Goal: Task Accomplishment & Management: Check status

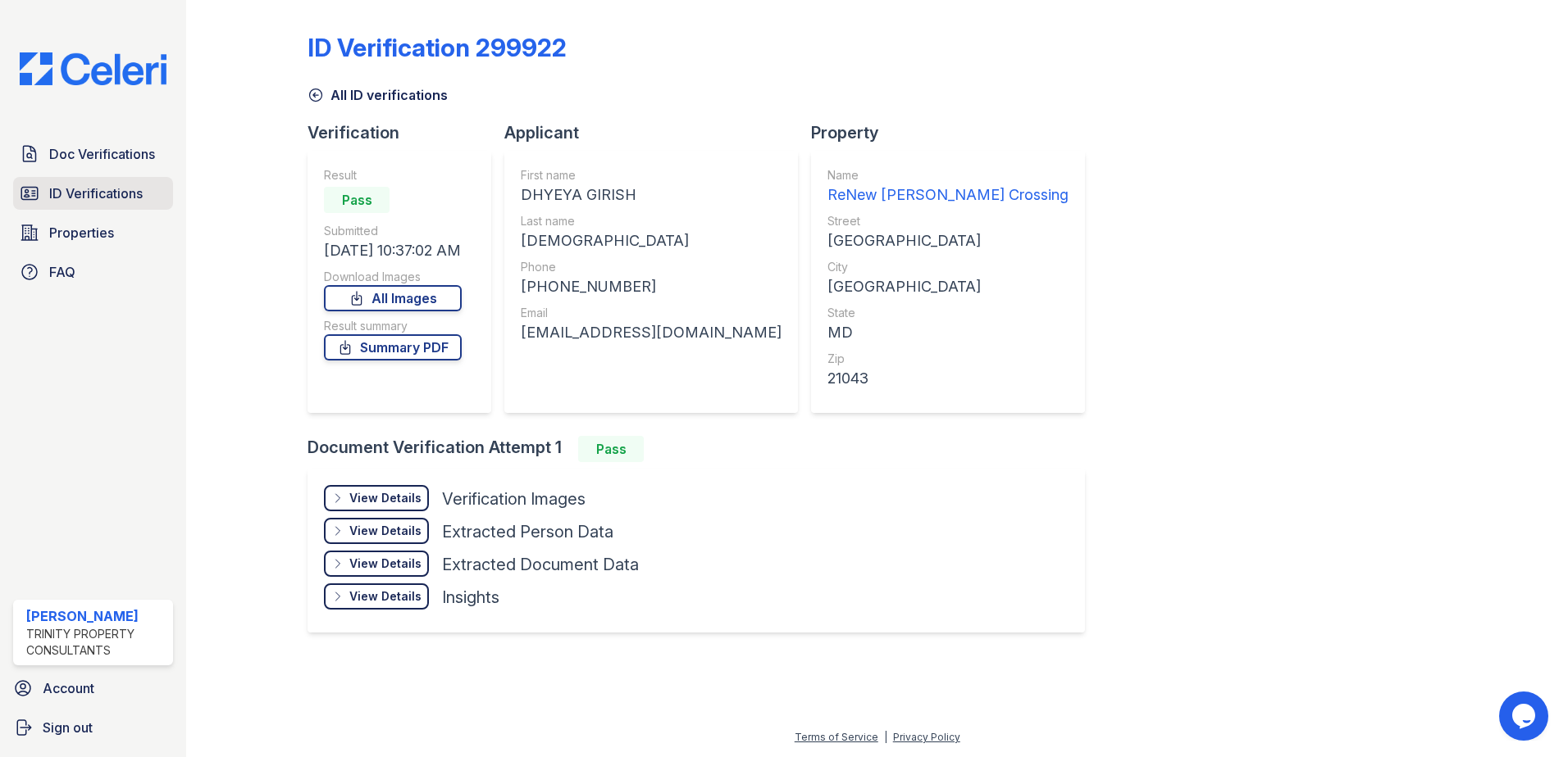
click at [106, 200] on span "ID Verifications" at bounding box center [96, 193] width 93 height 20
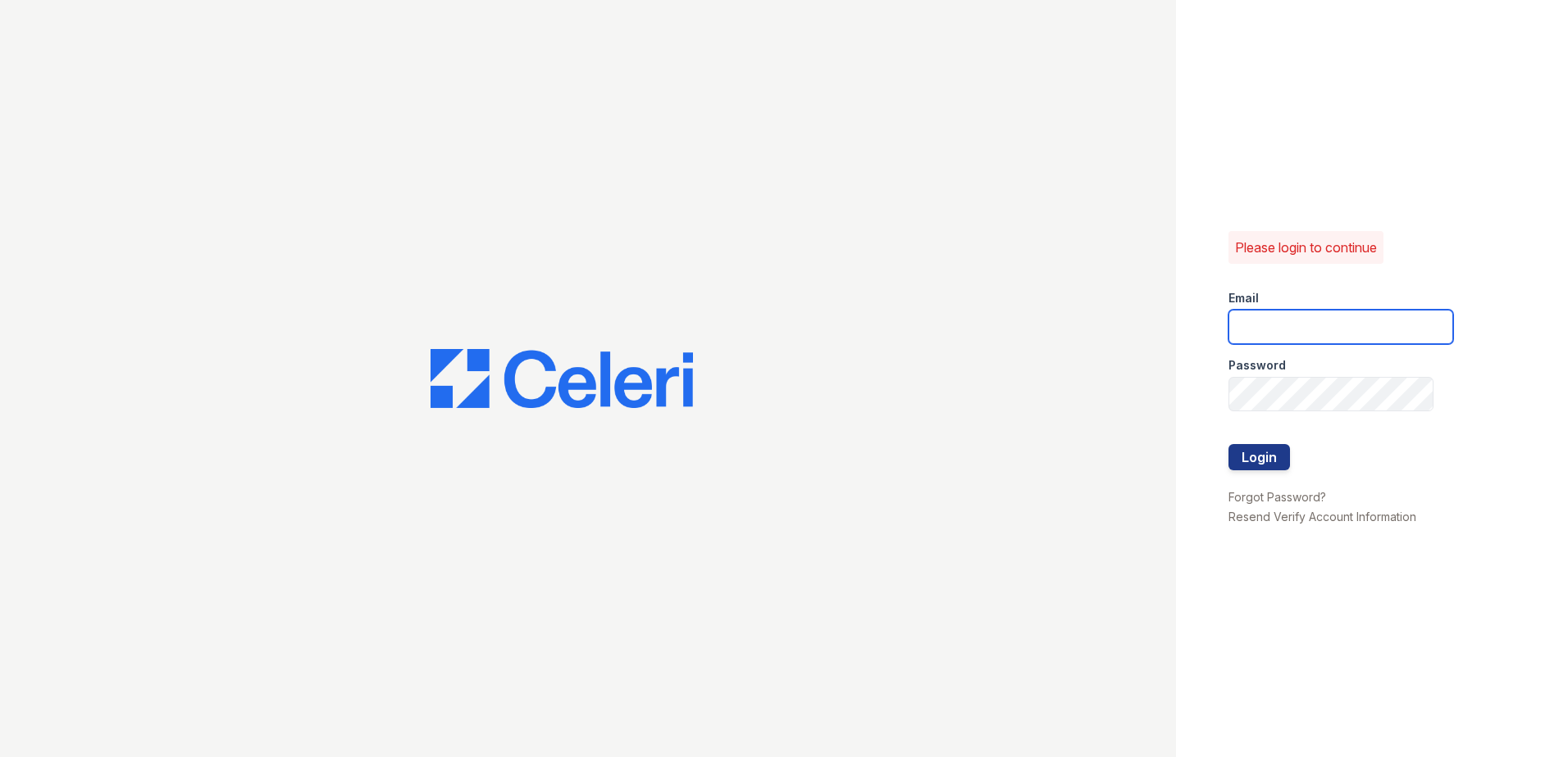
type input "[EMAIL_ADDRESS][DOMAIN_NAME]"
click at [1262, 456] on button "Login" at bounding box center [1260, 457] width 61 height 26
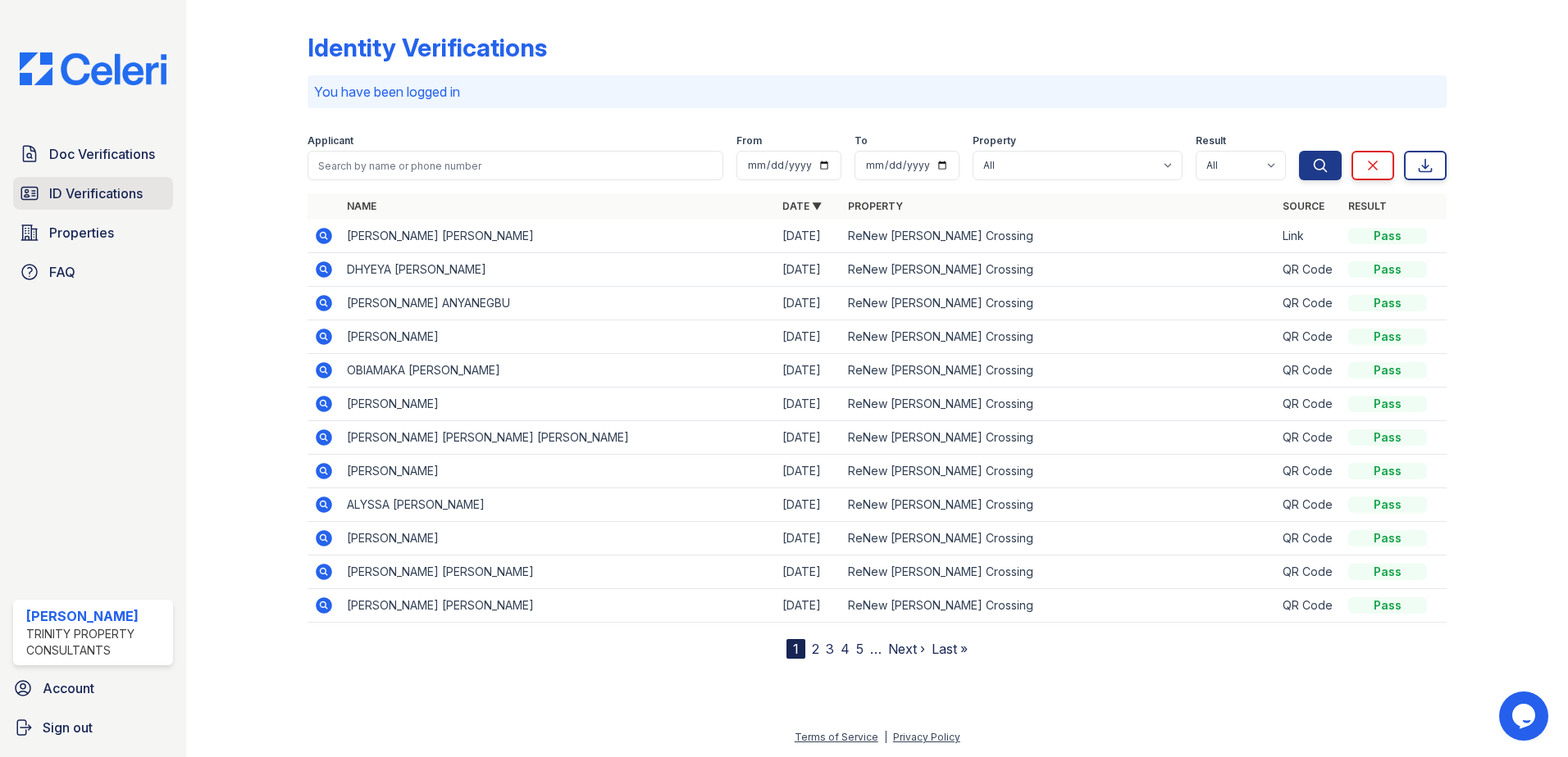
click at [122, 197] on span "ID Verifications" at bounding box center [96, 193] width 93 height 20
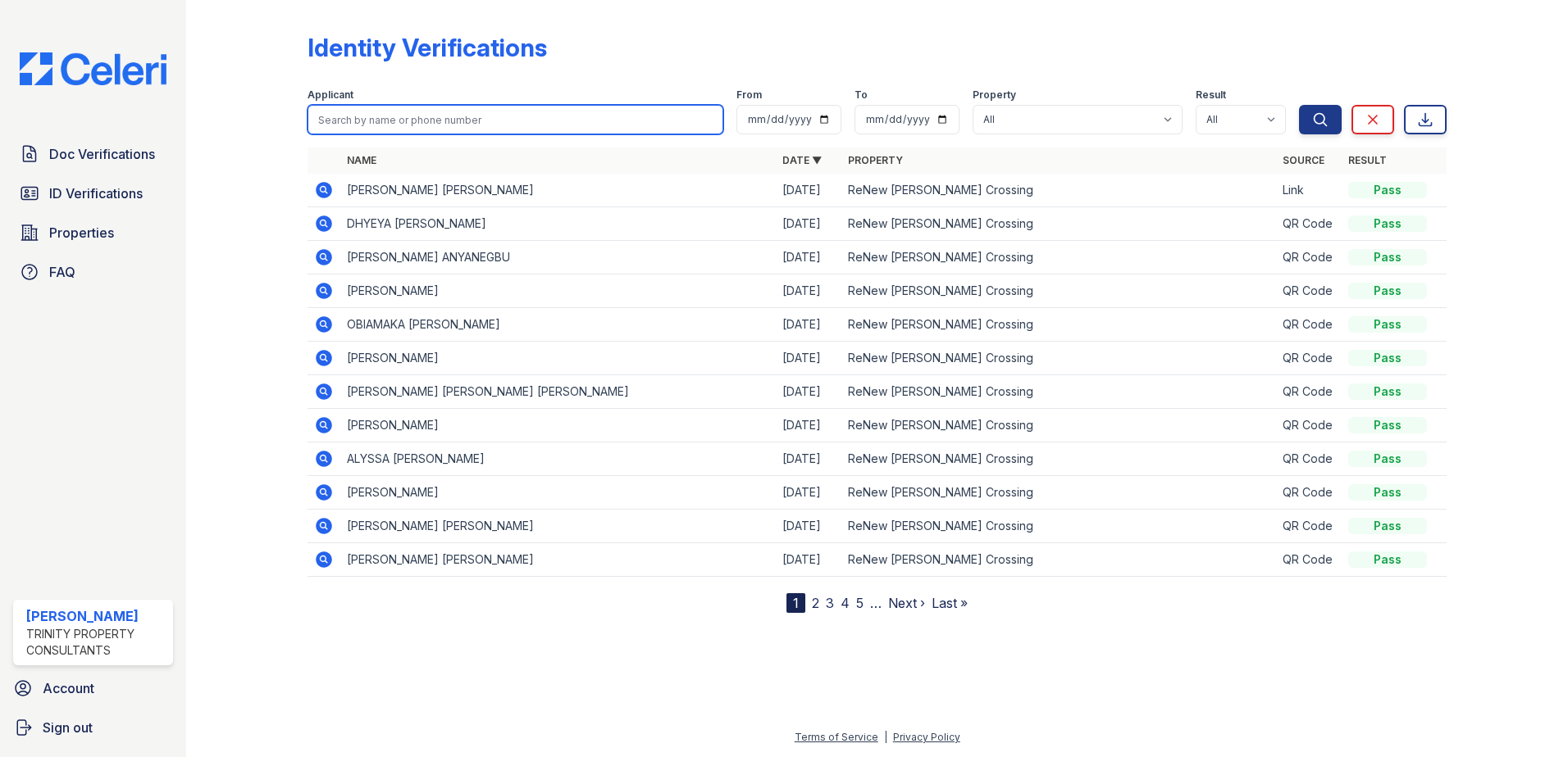
click at [391, 121] on input "search" at bounding box center [515, 120] width 416 height 30
type input "bragon"
click at [1299, 105] on button "Search" at bounding box center [1320, 120] width 43 height 30
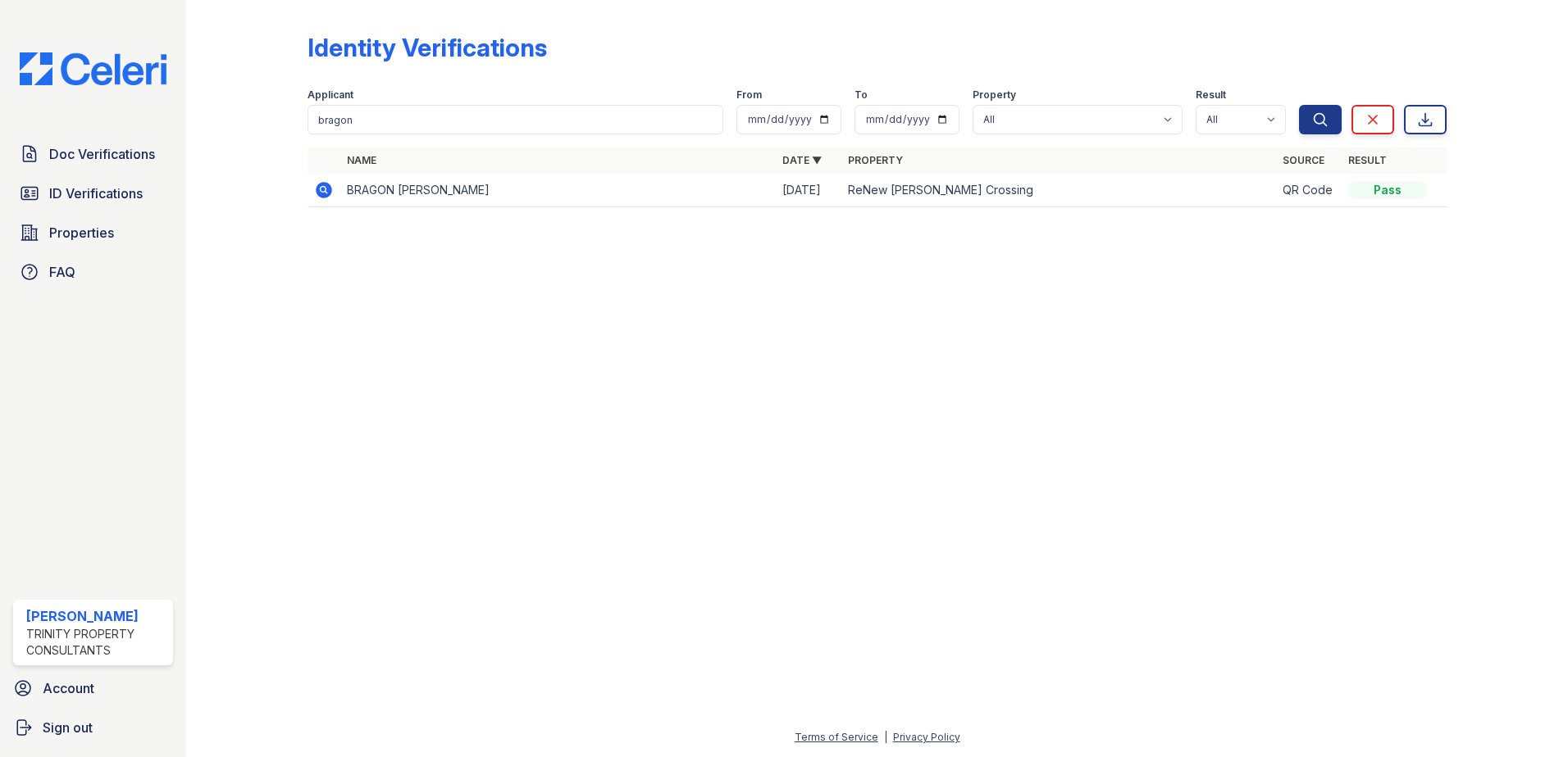
click at [323, 189] on icon at bounding box center [322, 189] width 4 height 4
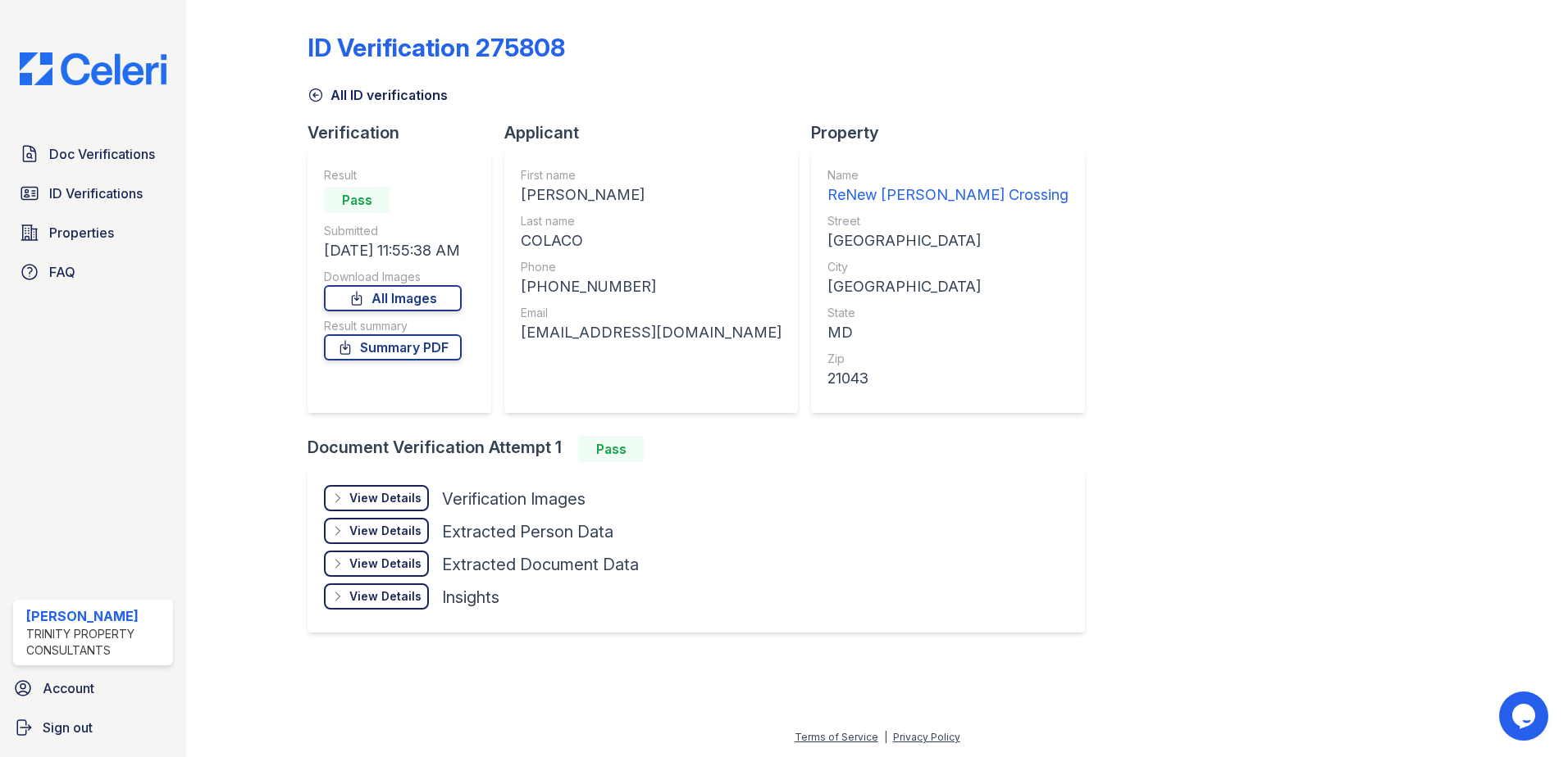
click at [414, 493] on div "View Details" at bounding box center [385, 498] width 72 height 17
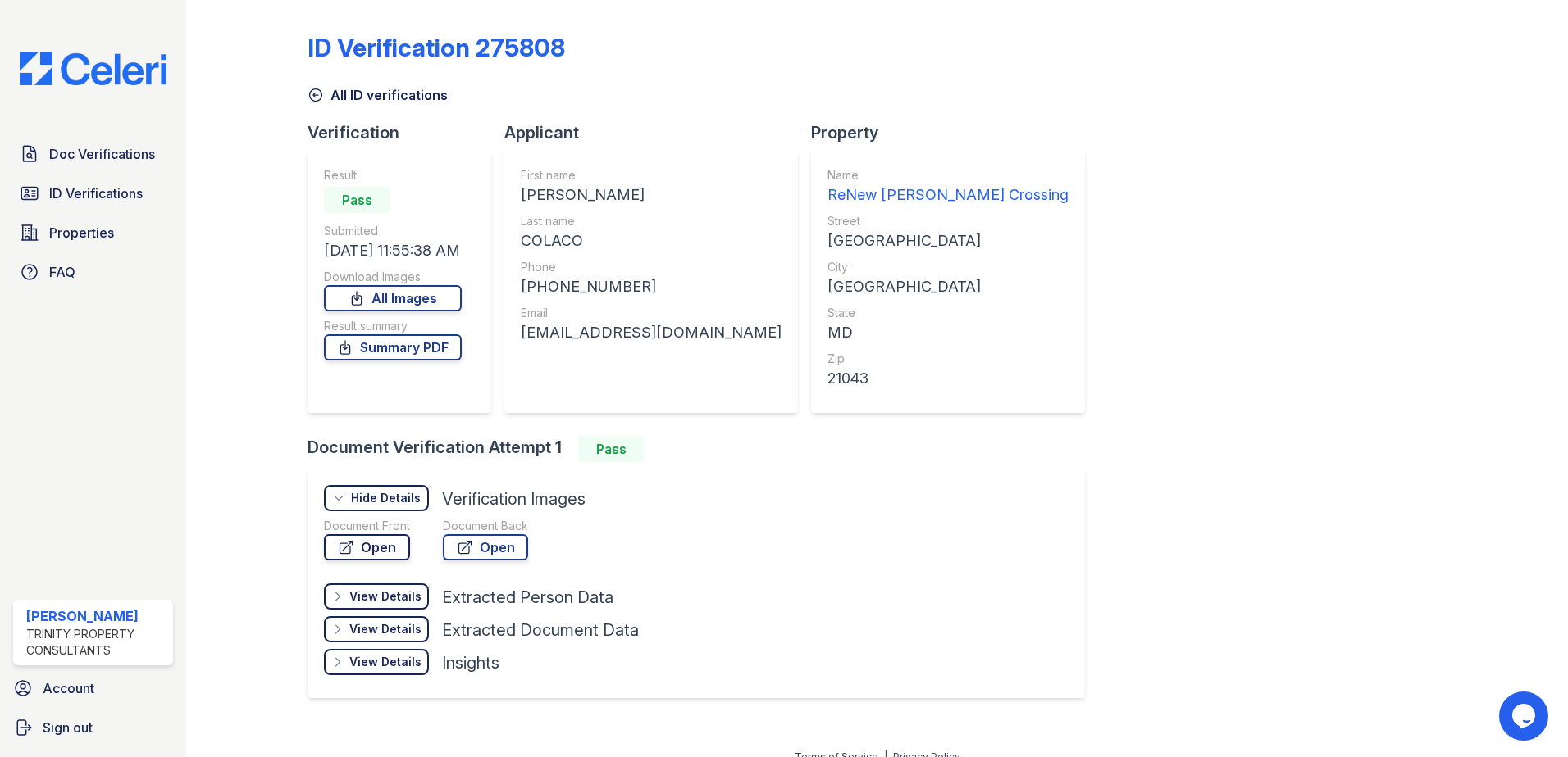
click at [380, 549] on link "Open" at bounding box center [367, 547] width 86 height 26
click at [87, 193] on span "ID Verifications" at bounding box center [96, 193] width 93 height 20
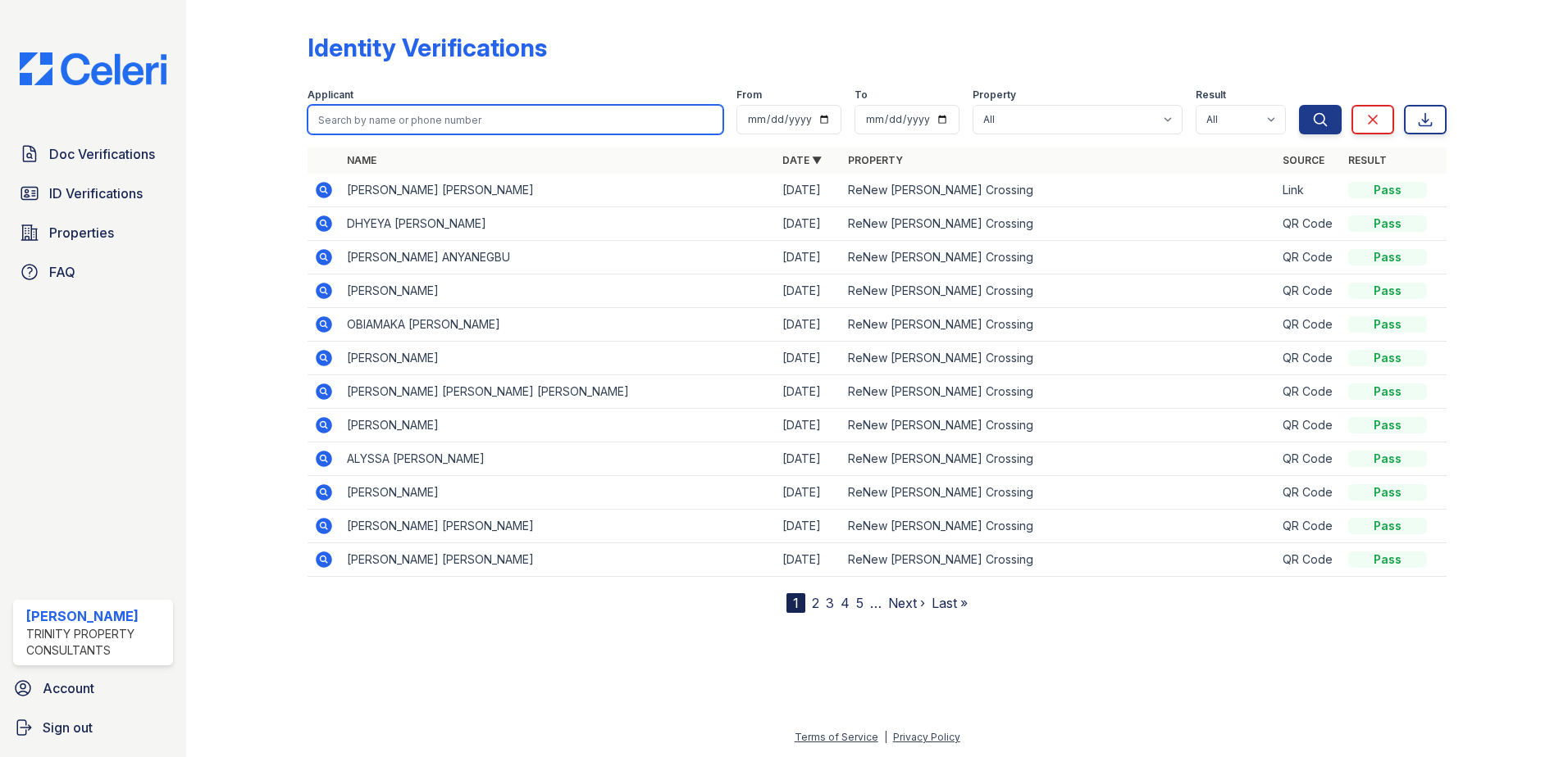
click at [339, 113] on input "search" at bounding box center [515, 120] width 416 height 30
type input "Bragon"
click at [1299, 105] on button "Search" at bounding box center [1320, 120] width 43 height 30
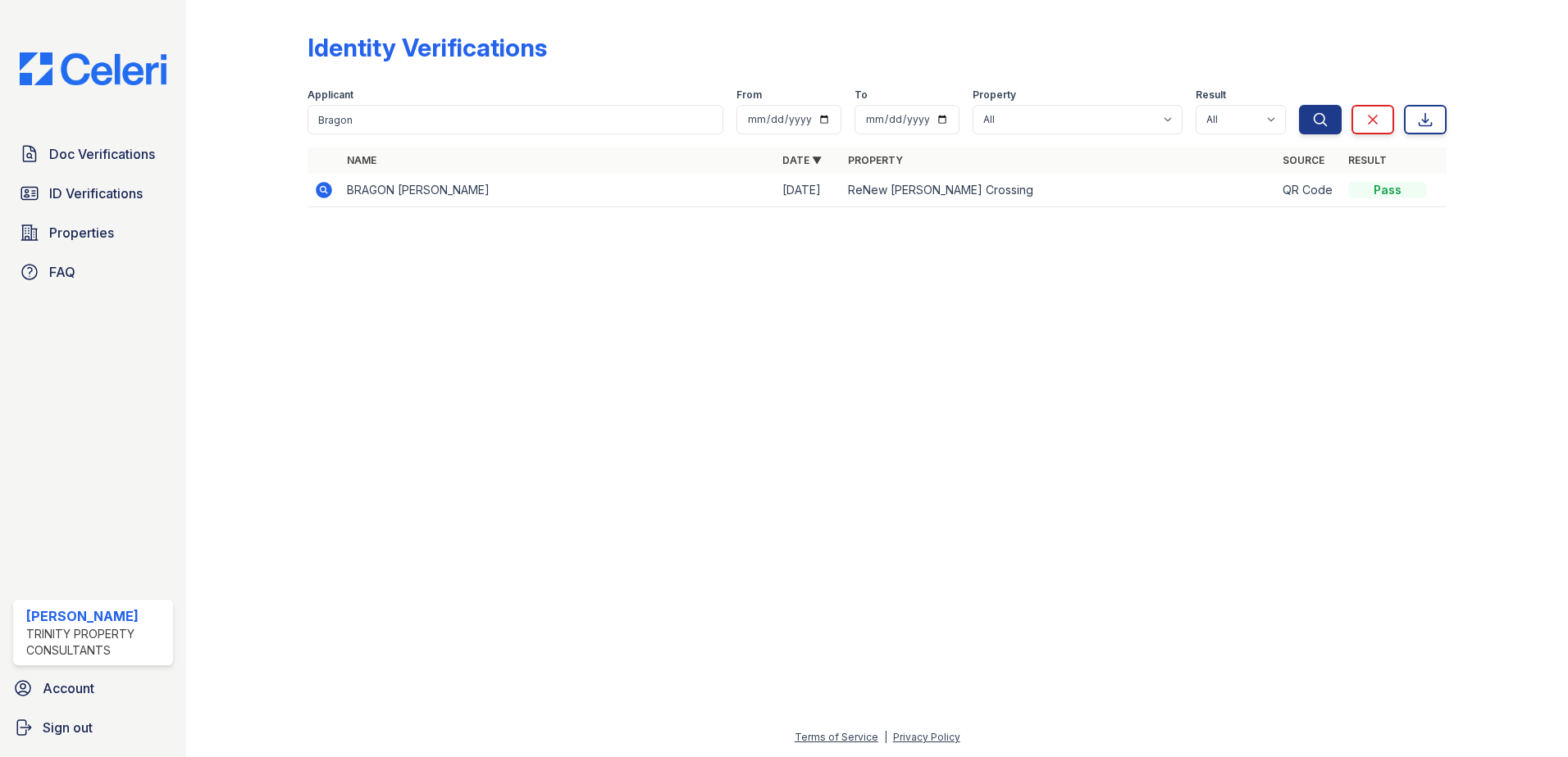
click at [320, 185] on icon at bounding box center [324, 190] width 17 height 17
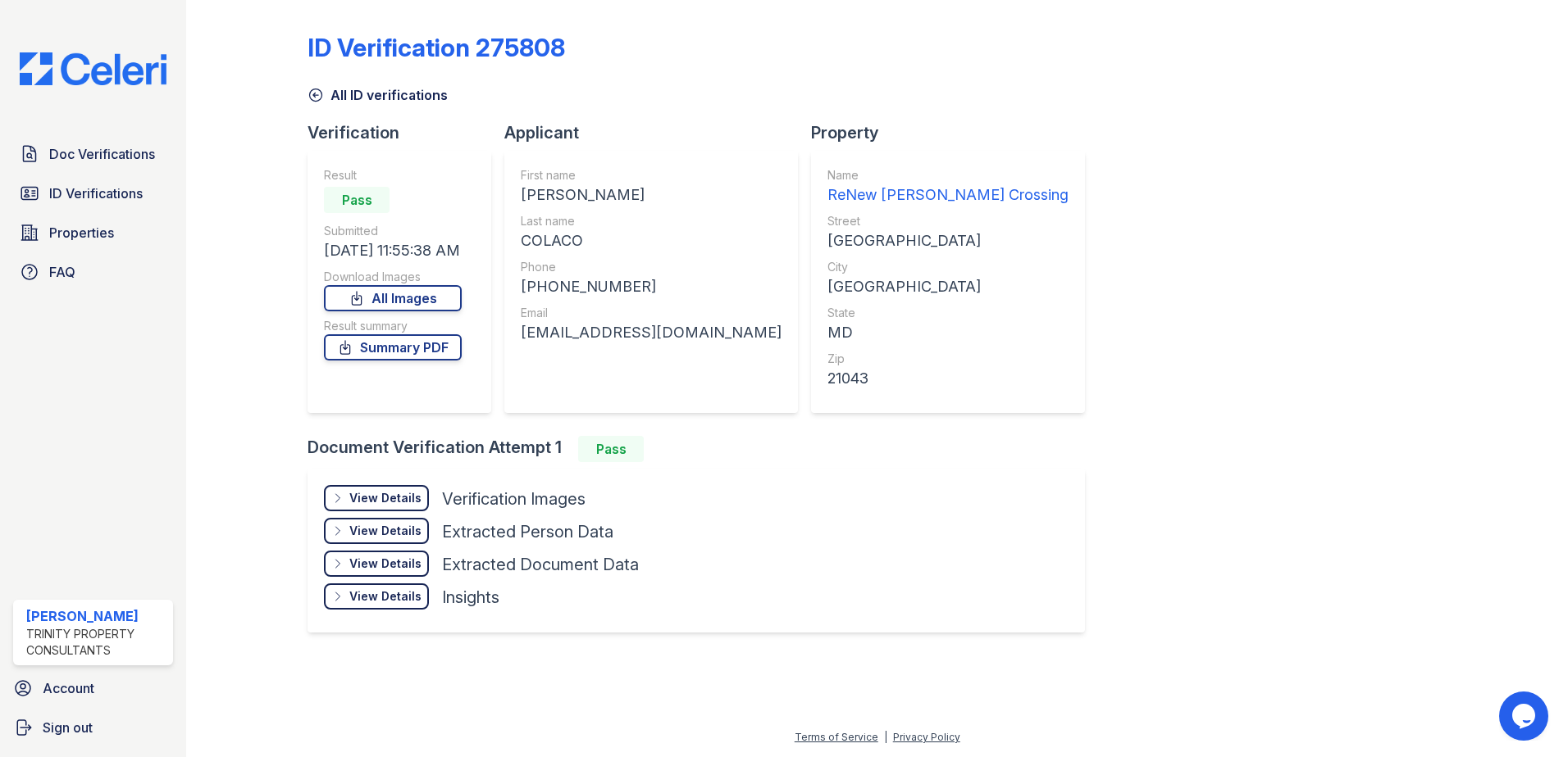
click at [407, 498] on div "View Details" at bounding box center [385, 498] width 72 height 17
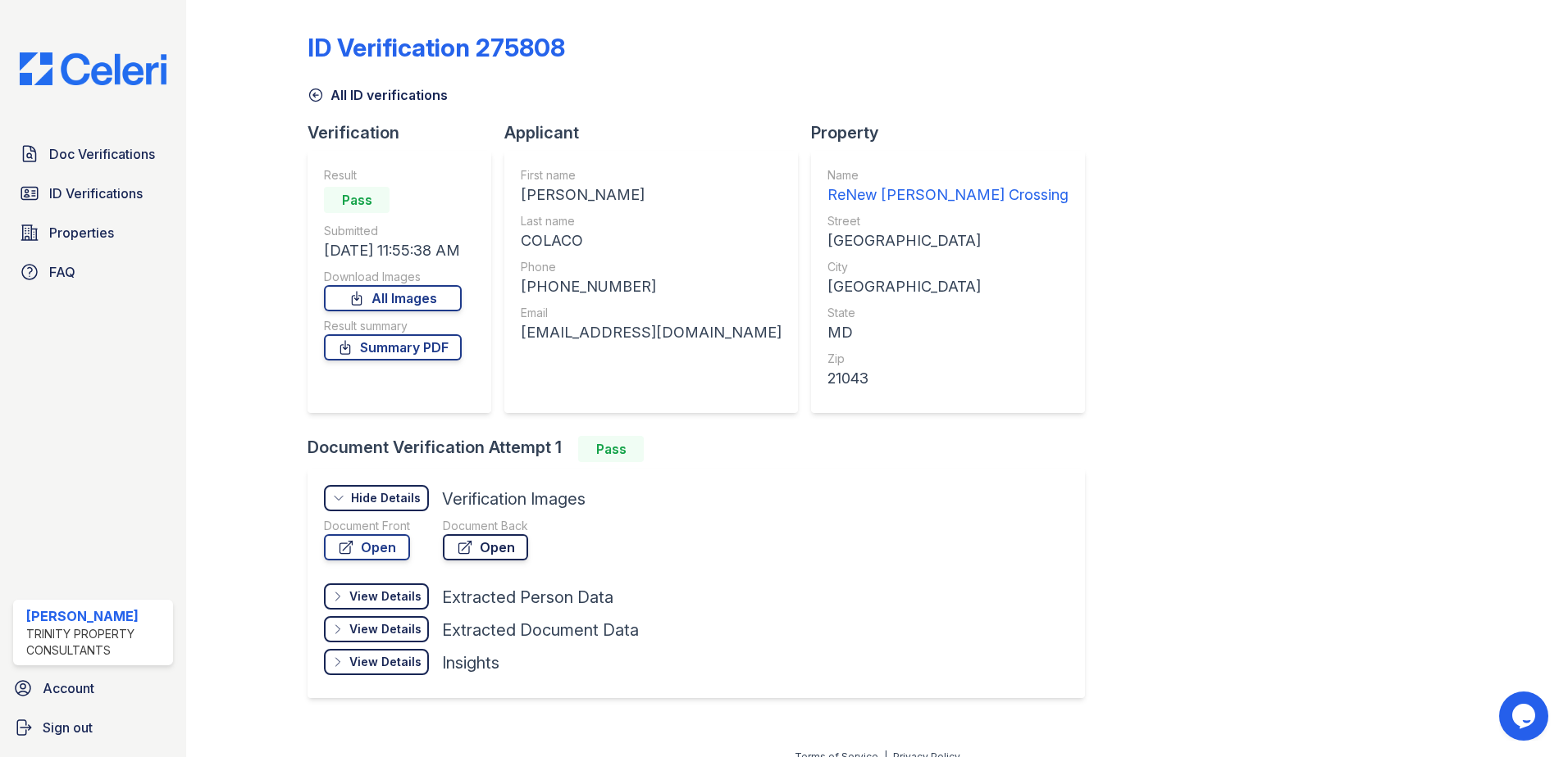
click at [493, 552] on link "Open" at bounding box center [485, 547] width 86 height 26
click at [122, 199] on span "ID Verifications" at bounding box center [96, 193] width 93 height 20
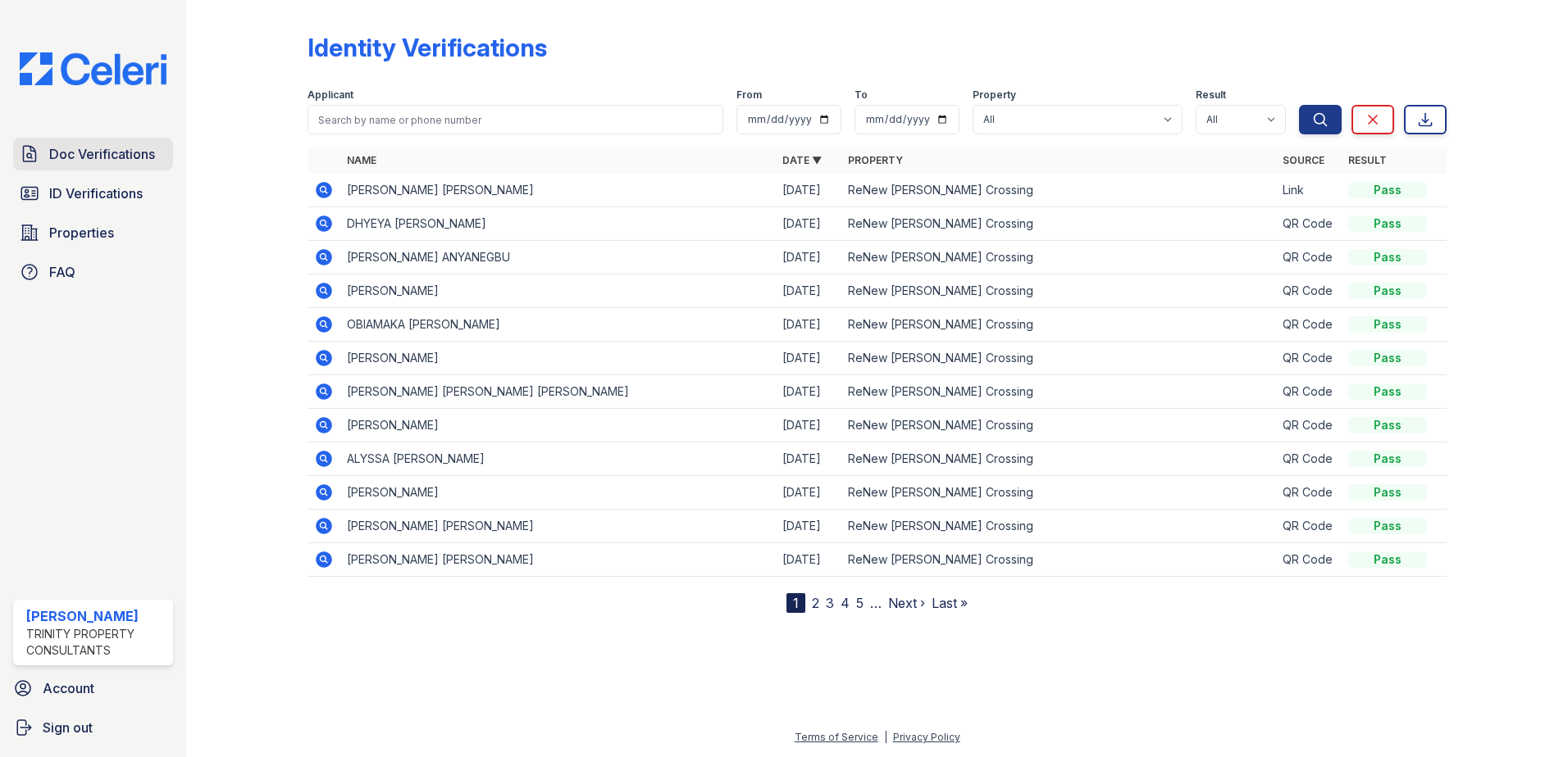
click at [143, 157] on span "Doc Verifications" at bounding box center [102, 154] width 106 height 20
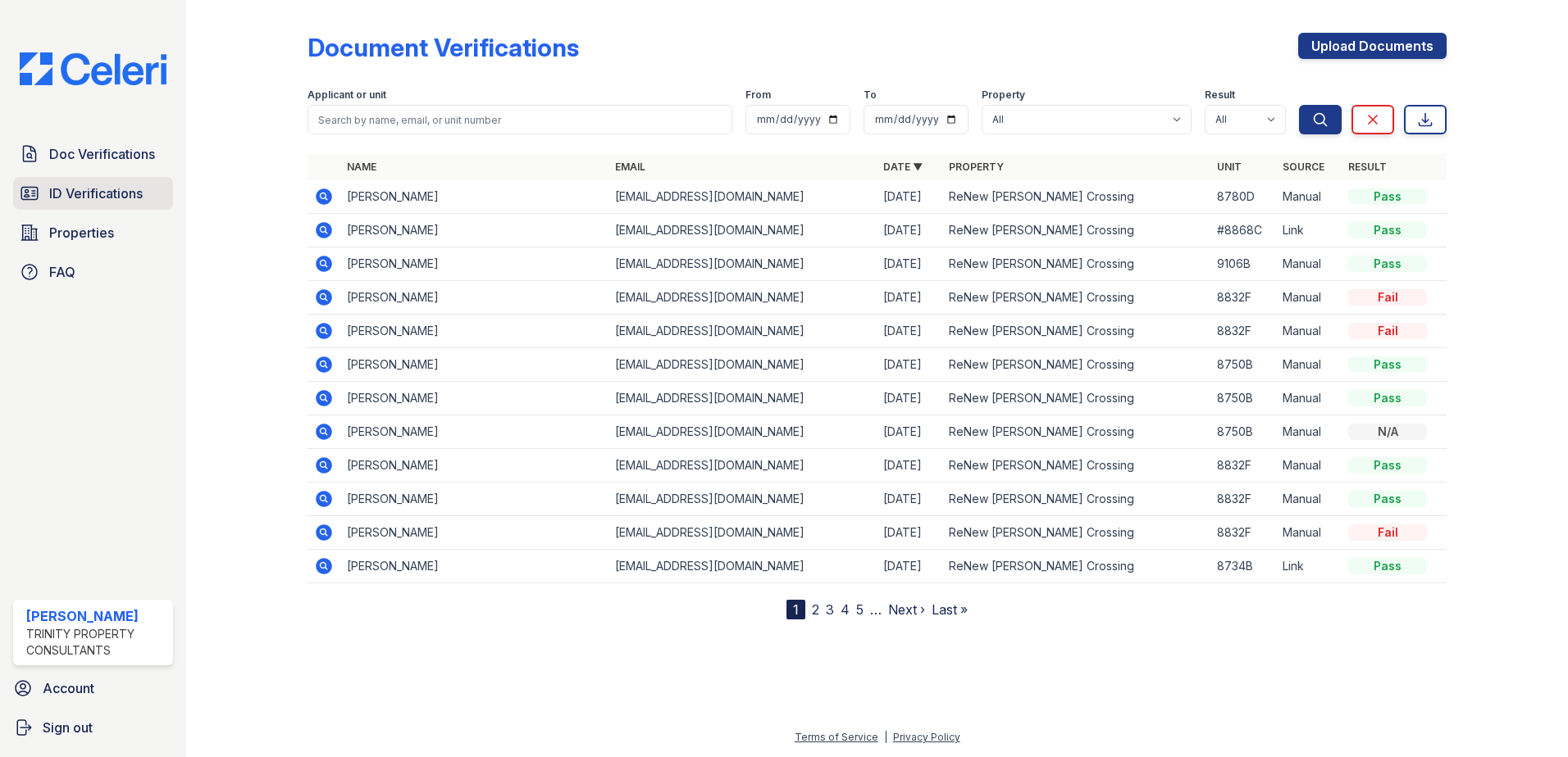
click at [148, 201] on link "ID Verifications" at bounding box center [93, 193] width 160 height 33
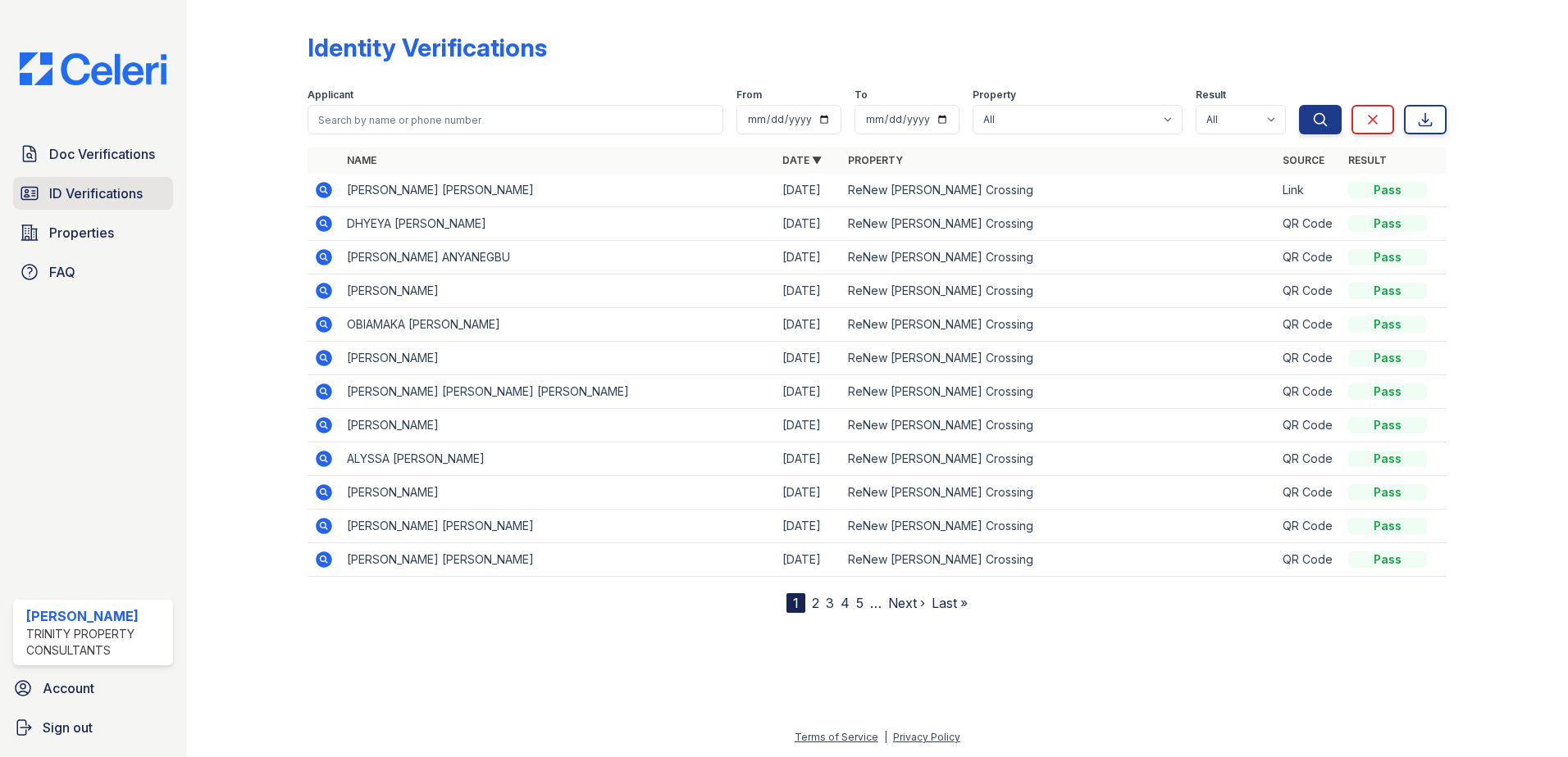
click at [75, 190] on span "ID Verifications" at bounding box center [96, 193] width 93 height 20
click at [127, 196] on span "ID Verifications" at bounding box center [96, 193] width 93 height 20
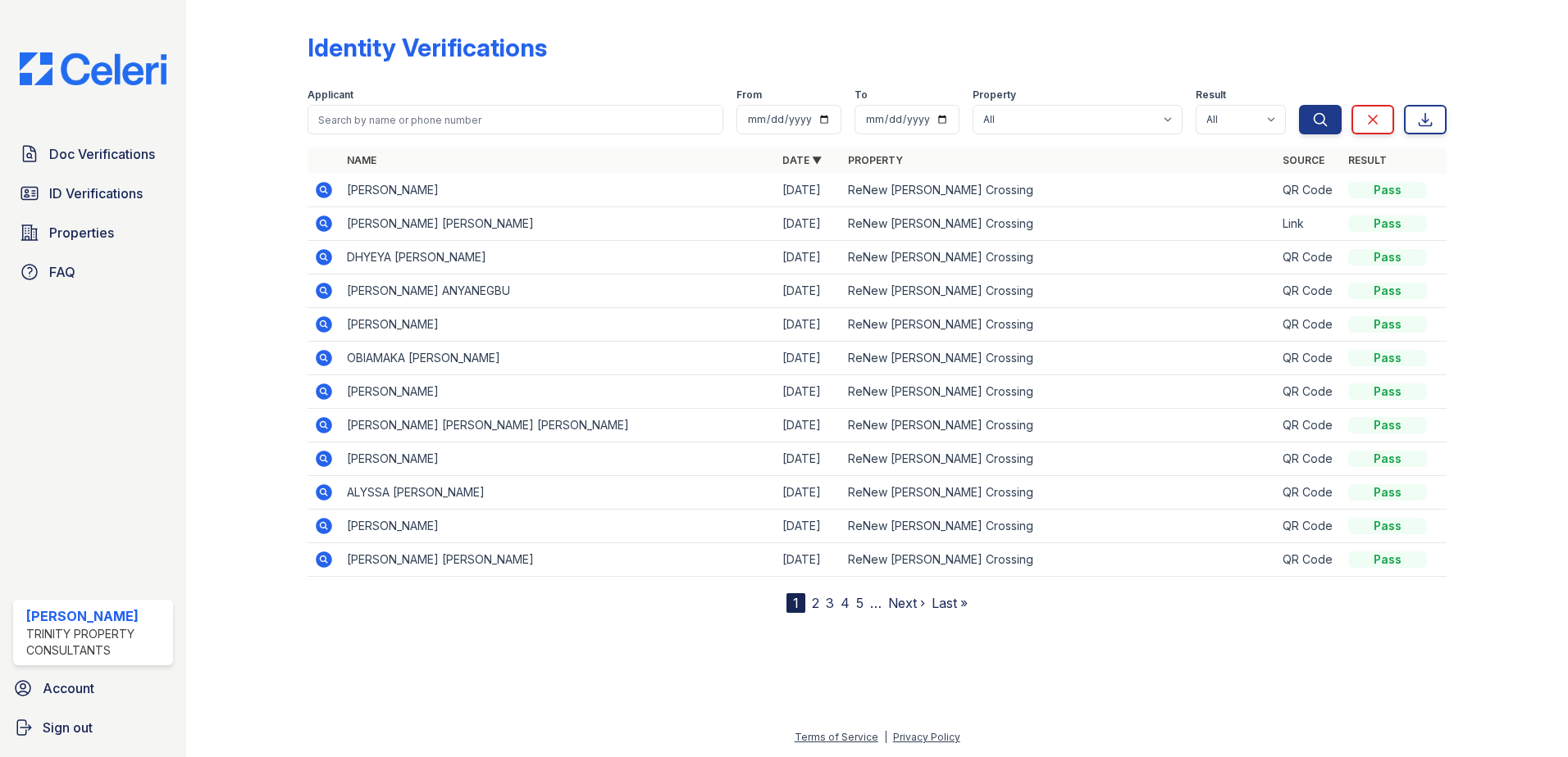
click at [327, 189] on icon at bounding box center [324, 190] width 17 height 17
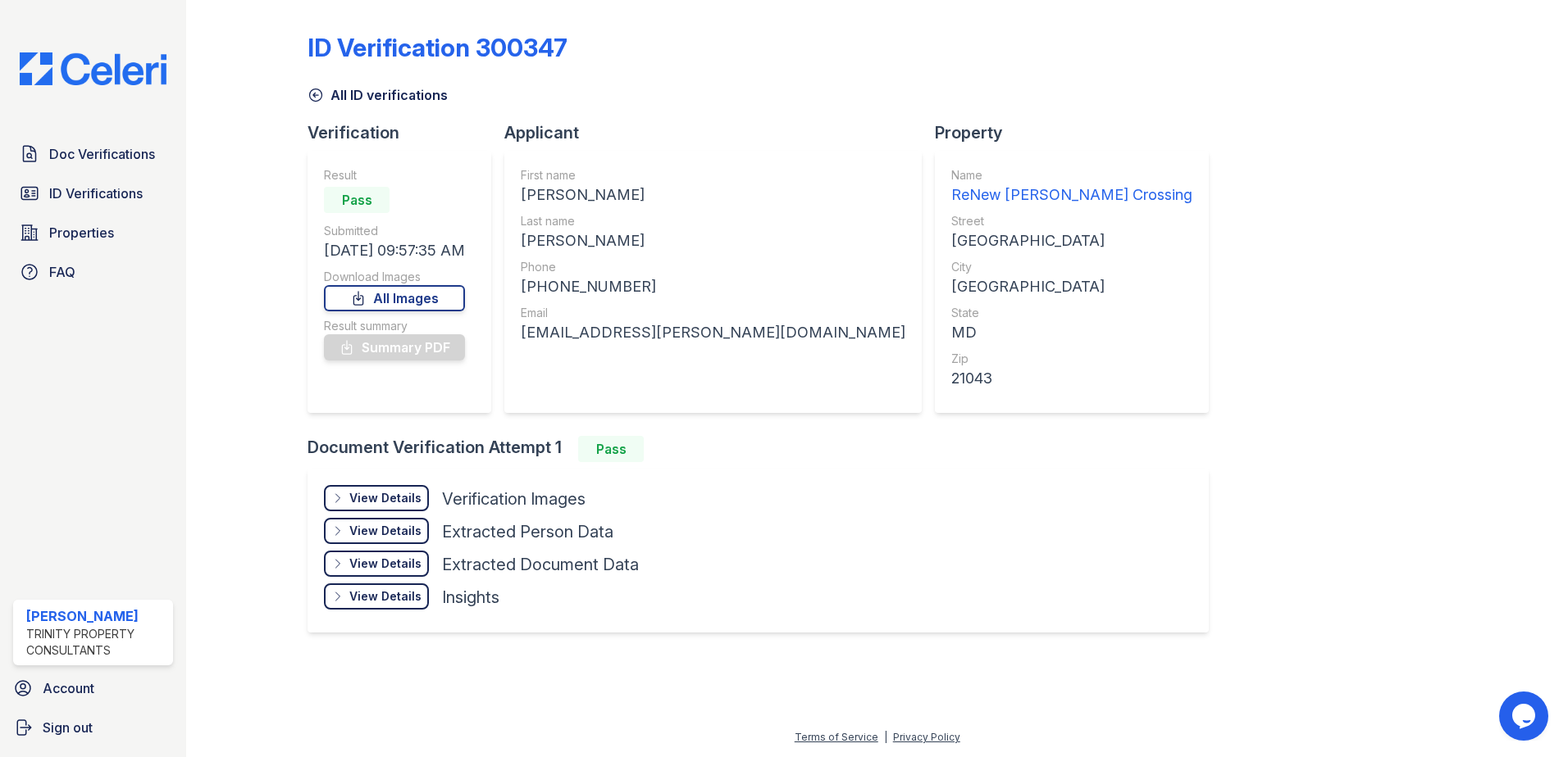
click at [413, 498] on div "View Details" at bounding box center [385, 498] width 72 height 17
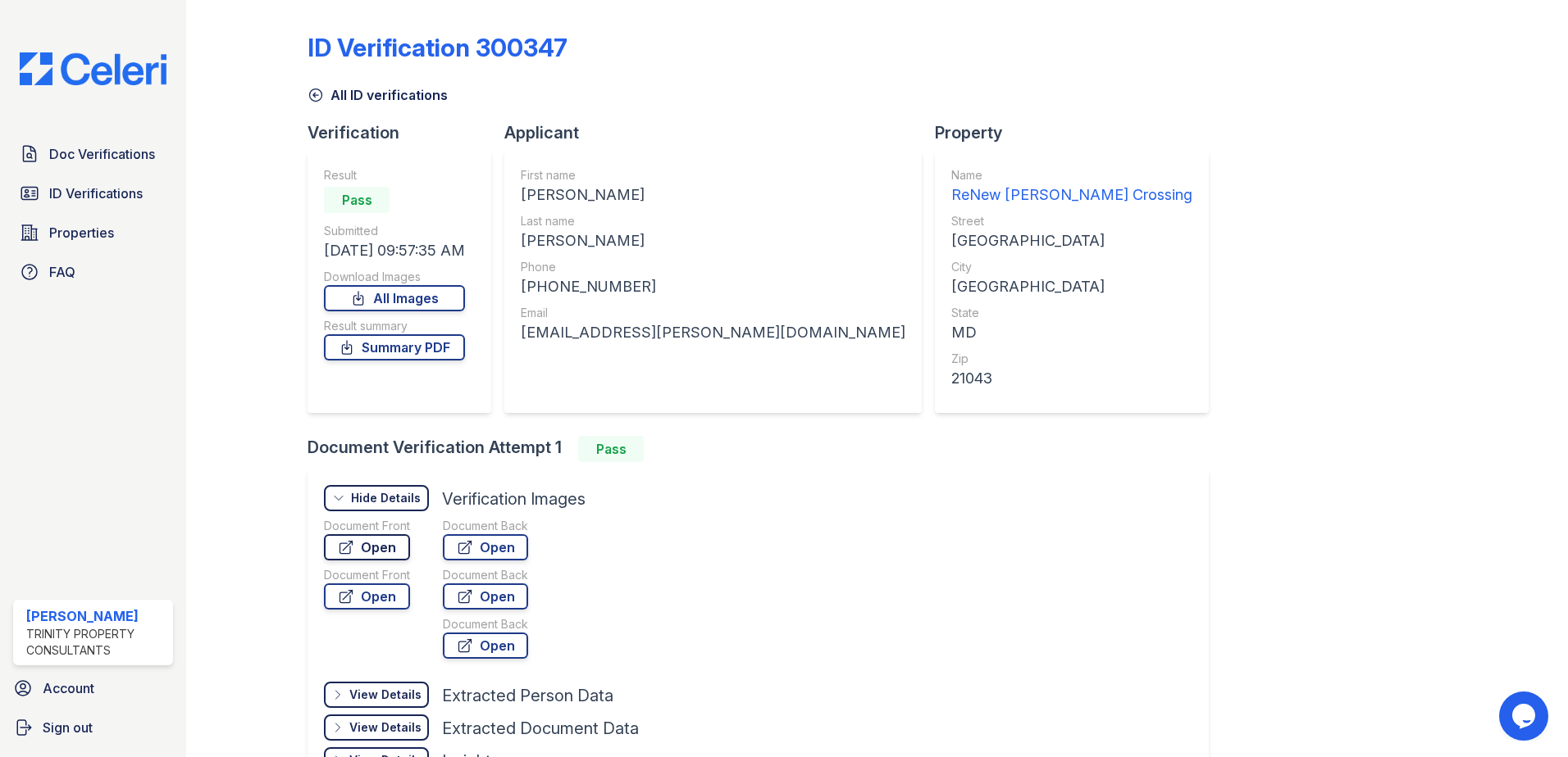
click at [395, 549] on link "Open" at bounding box center [367, 547] width 86 height 26
